Goal: Transaction & Acquisition: Purchase product/service

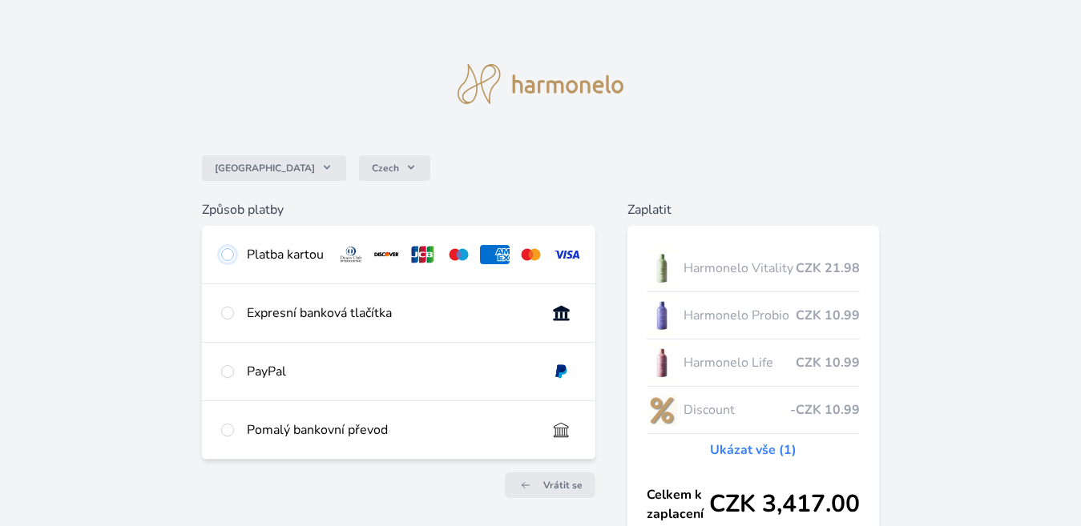
click at [232, 256] on input "radio" at bounding box center [227, 254] width 13 height 13
radio input "true"
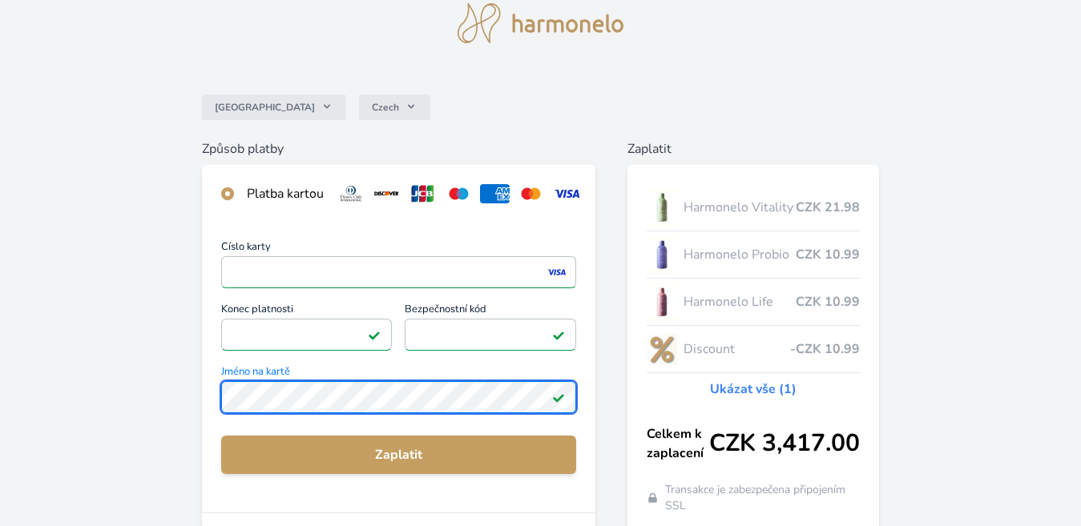
scroll to position [90, 0]
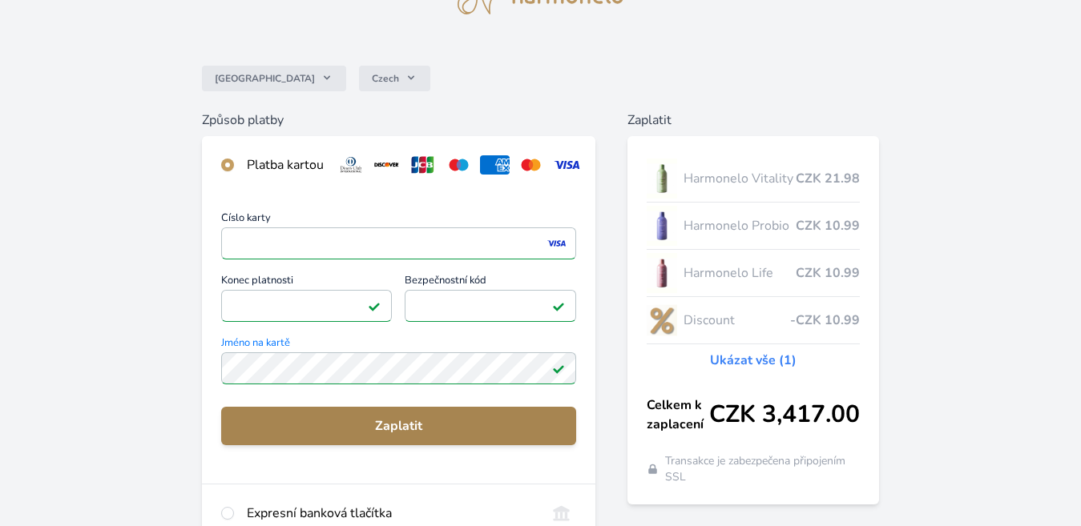
click at [434, 445] on button "Zaplatit" at bounding box center [399, 426] width 356 height 38
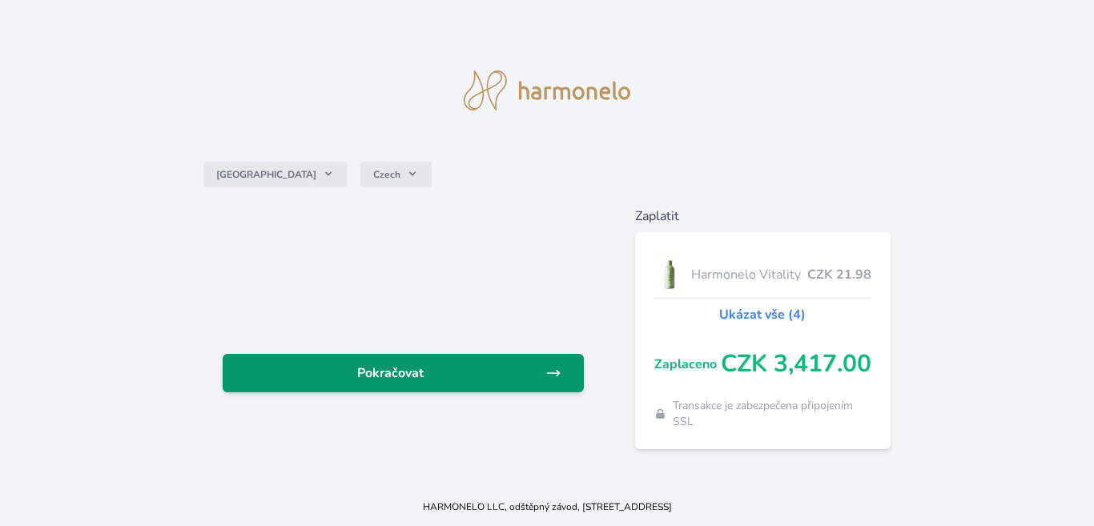
click at [445, 377] on span "Pokračovat" at bounding box center [390, 373] width 309 height 19
